Goal: Information Seeking & Learning: Learn about a topic

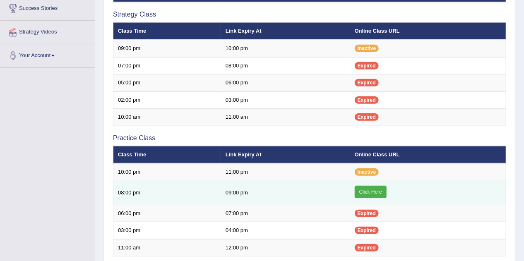
scroll to position [166, 0]
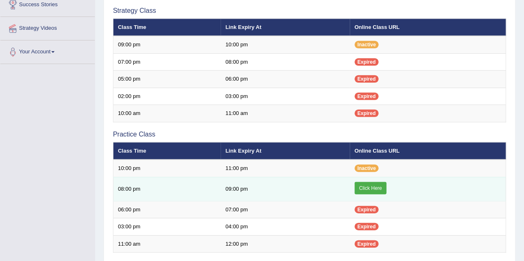
click at [366, 188] on link "Click Here" at bounding box center [371, 188] width 32 height 12
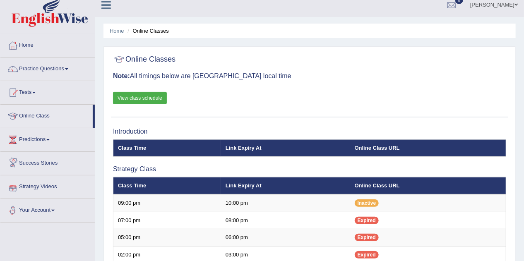
scroll to position [0, 0]
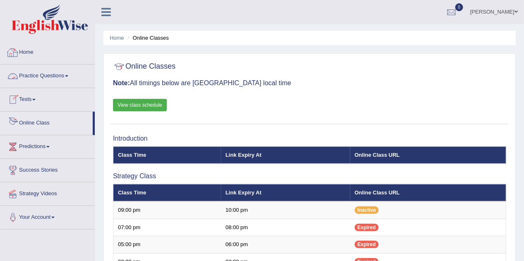
click at [43, 76] on link "Practice Questions" at bounding box center [47, 75] width 94 height 21
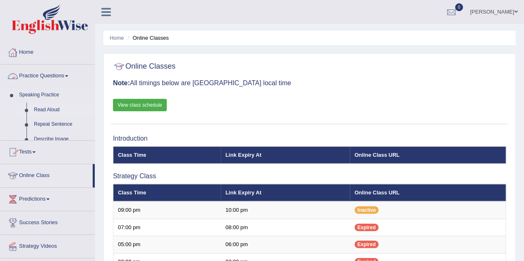
click at [53, 104] on link "Read Aloud" at bounding box center [62, 110] width 65 height 15
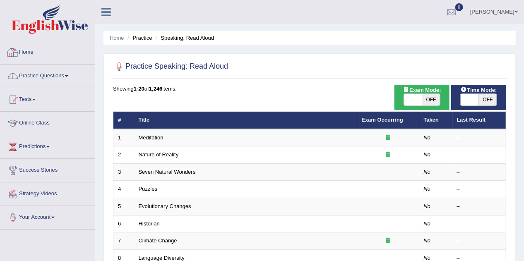
click at [68, 76] on span at bounding box center [66, 76] width 3 height 2
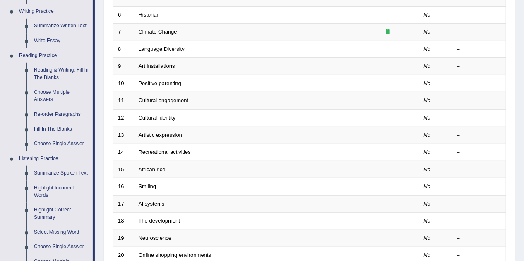
scroll to position [232, 0]
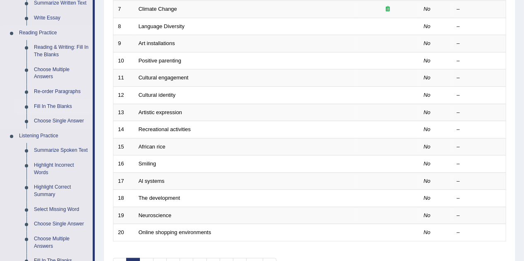
click at [63, 105] on link "Fill In The Blanks" at bounding box center [61, 106] width 63 height 15
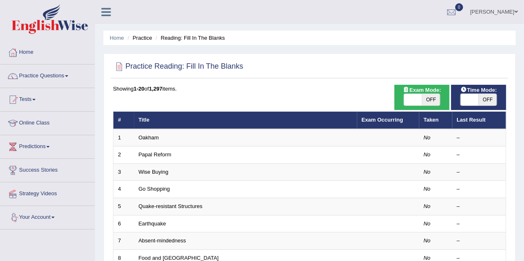
click at [434, 101] on span "OFF" at bounding box center [431, 100] width 18 height 12
checkbox input "true"
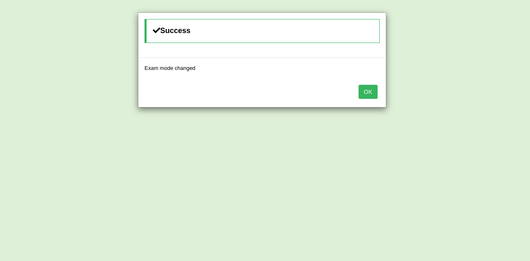
click at [372, 89] on button "OK" at bounding box center [367, 92] width 19 height 14
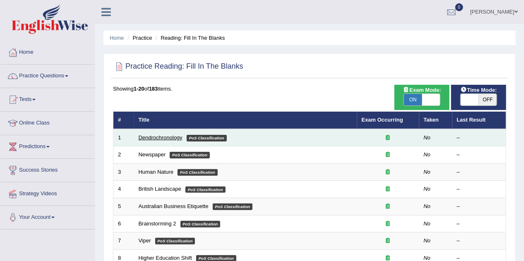
click at [161, 137] on link "Dendrochronology" at bounding box center [161, 138] width 44 height 6
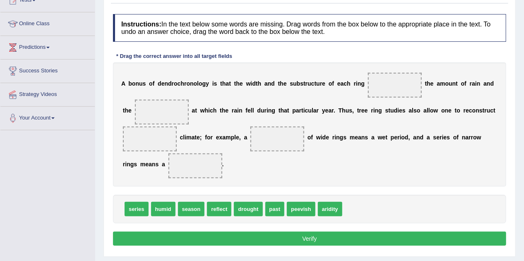
scroll to position [132, 0]
